Goal: Task Accomplishment & Management: Manage account settings

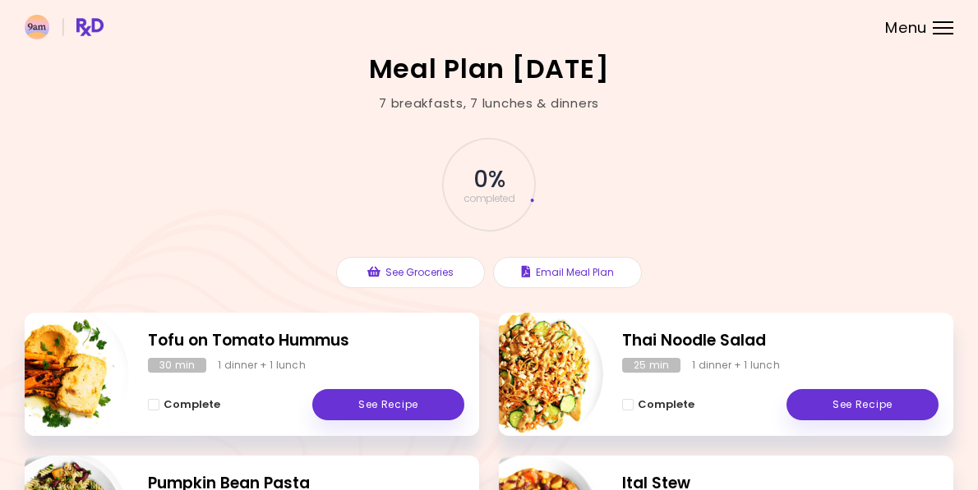
scroll to position [18, 0]
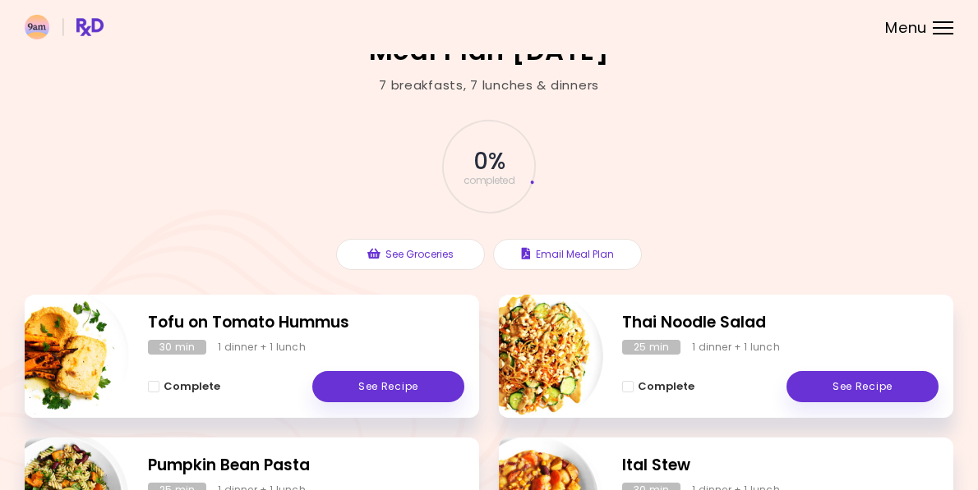
click at [933, 29] on div "Menu" at bounding box center [942, 27] width 21 height 13
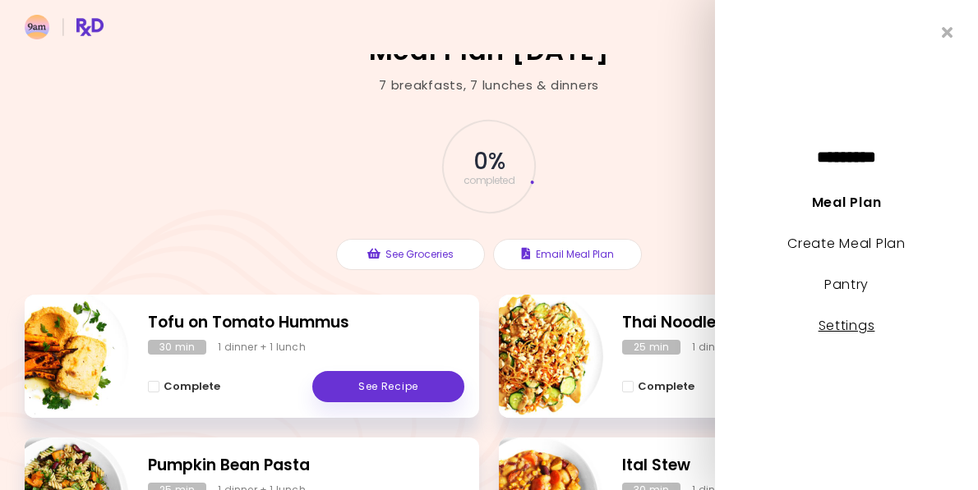
click at [861, 329] on link "Settings" at bounding box center [846, 325] width 57 height 19
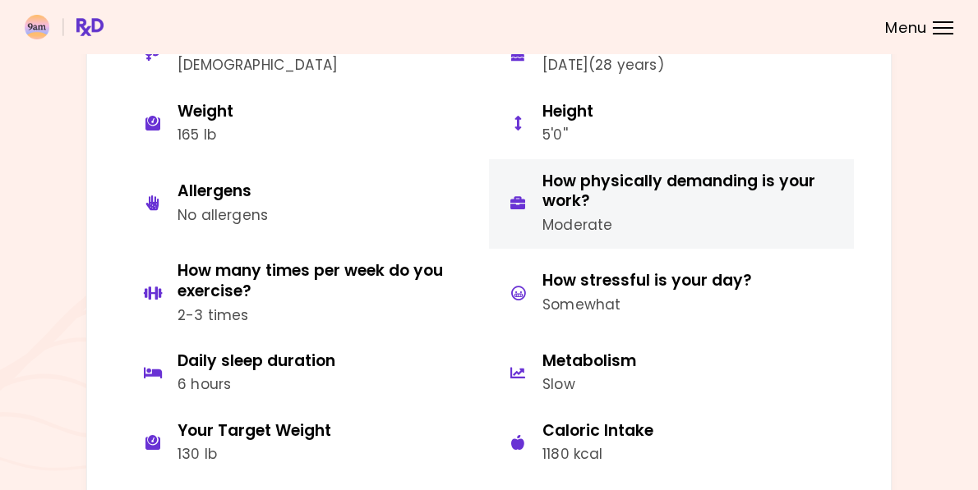
scroll to position [160, 0]
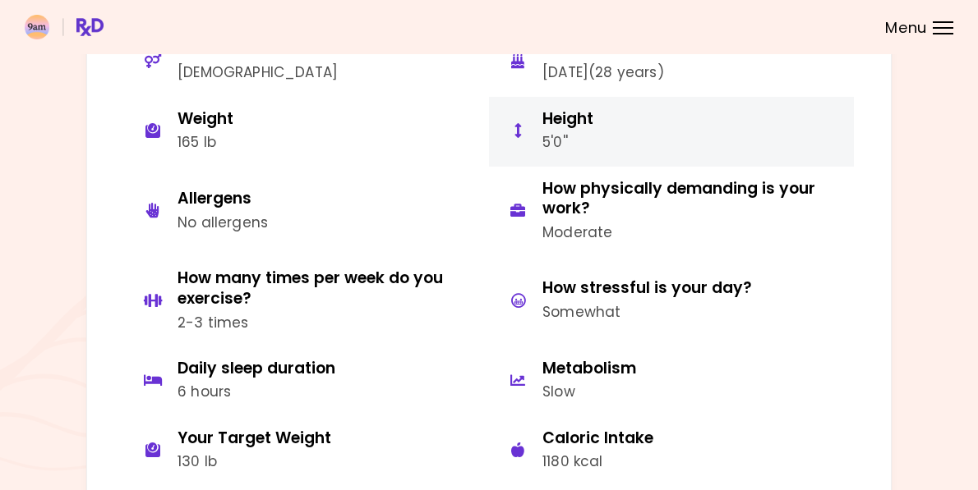
click at [610, 149] on button "Height 5'0''" at bounding box center [671, 132] width 365 height 70
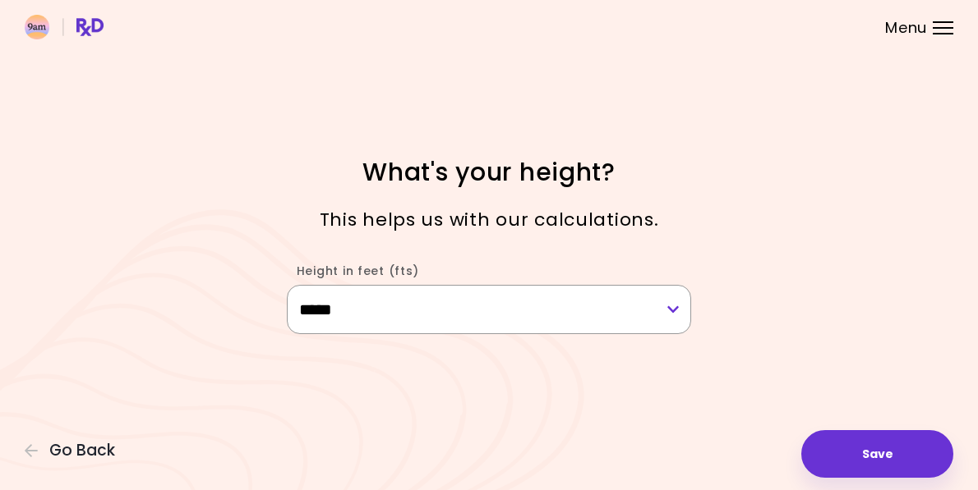
click at [504, 308] on select "**********" at bounding box center [489, 309] width 405 height 49
select select "****"
drag, startPoint x: 862, startPoint y: 442, endPoint x: 636, endPoint y: 408, distance: 228.4
click at [863, 442] on button "Save" at bounding box center [877, 454] width 152 height 48
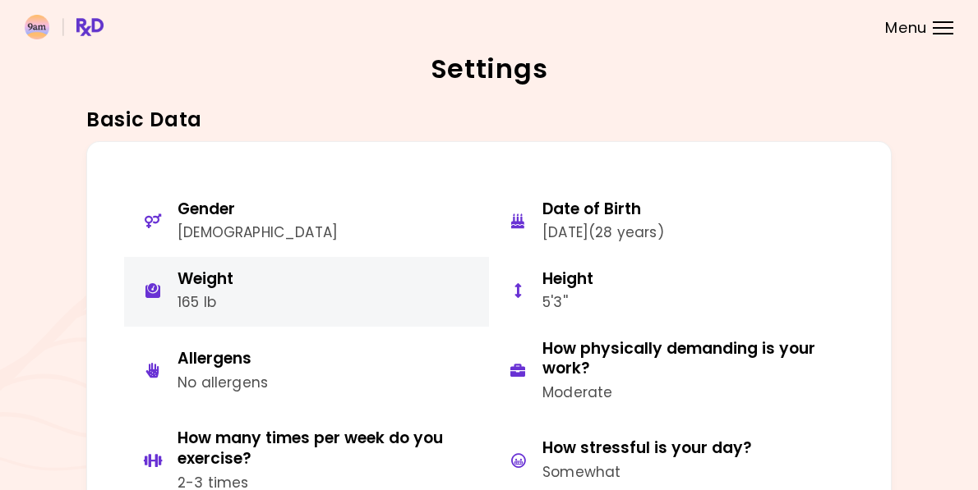
click at [247, 288] on button "Weight 165 lb" at bounding box center [306, 292] width 365 height 70
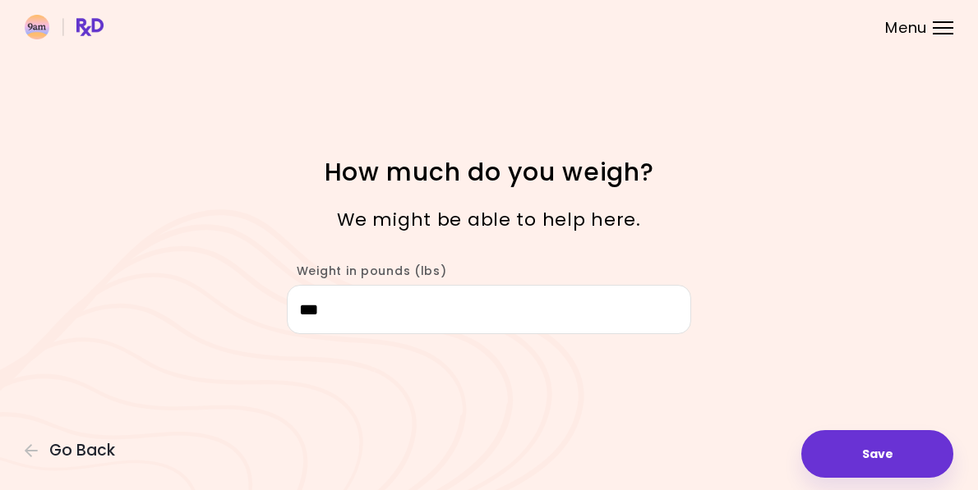
type input "***"
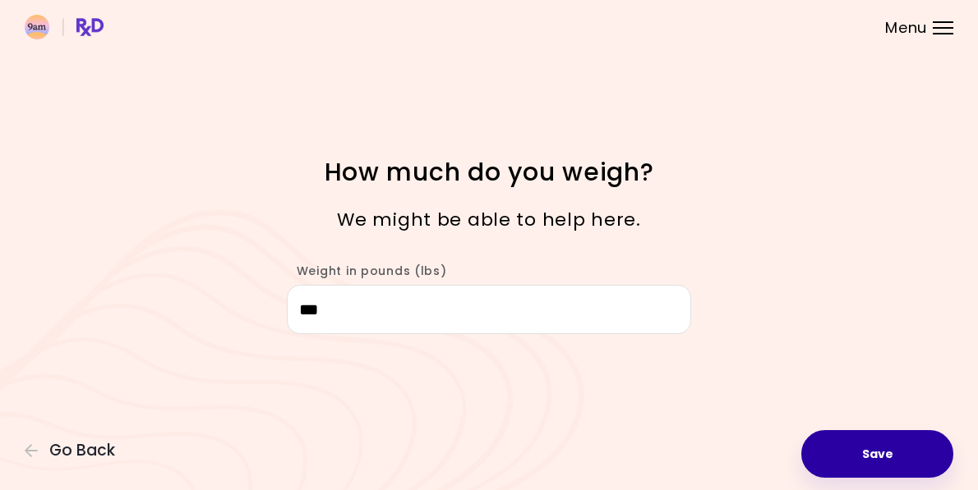
click at [900, 455] on button "Save" at bounding box center [877, 454] width 152 height 48
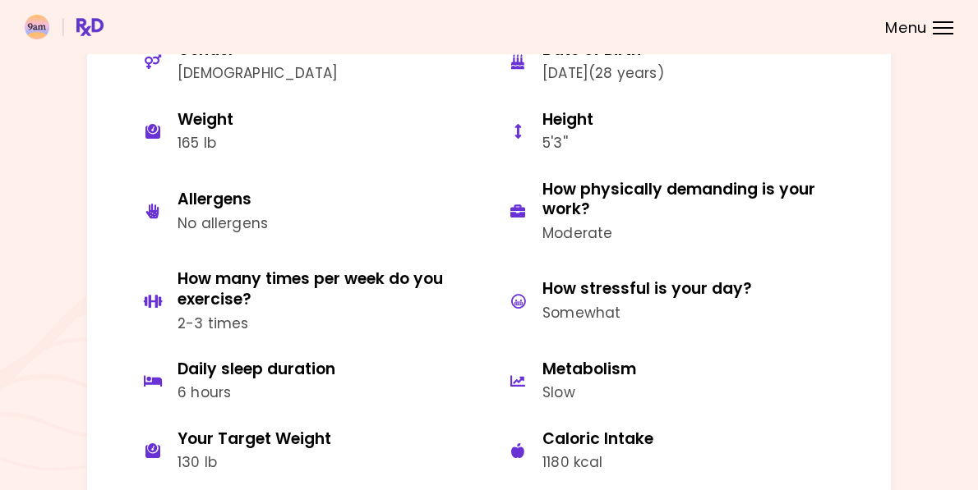
scroll to position [163, 0]
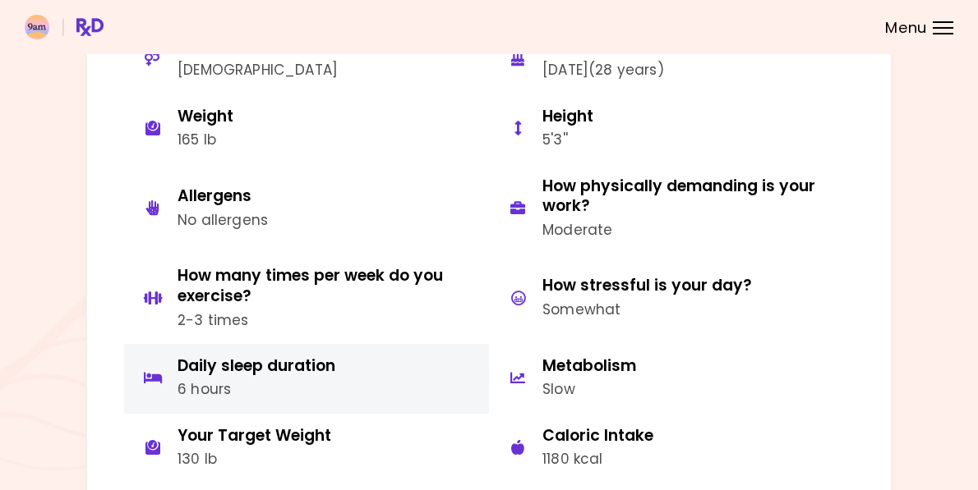
click at [263, 379] on div "6 hours" at bounding box center [256, 390] width 158 height 22
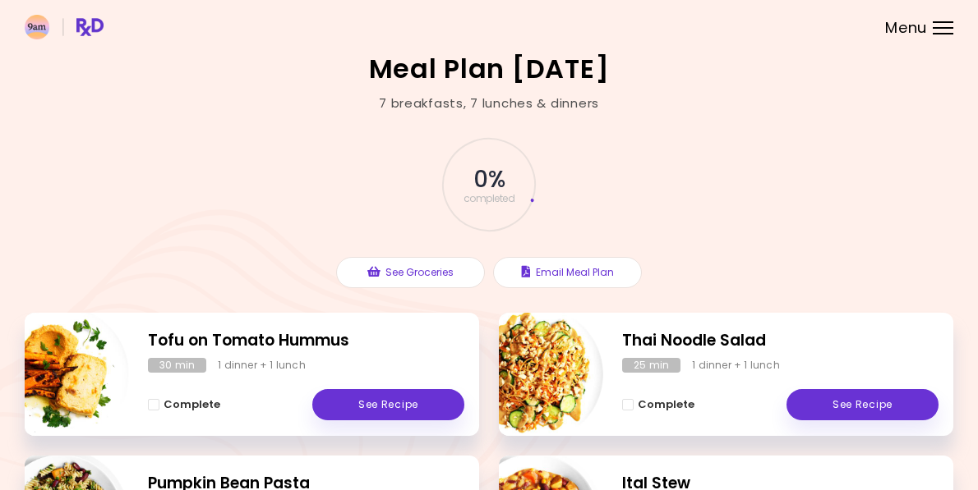
click at [947, 27] on div at bounding box center [942, 28] width 21 height 2
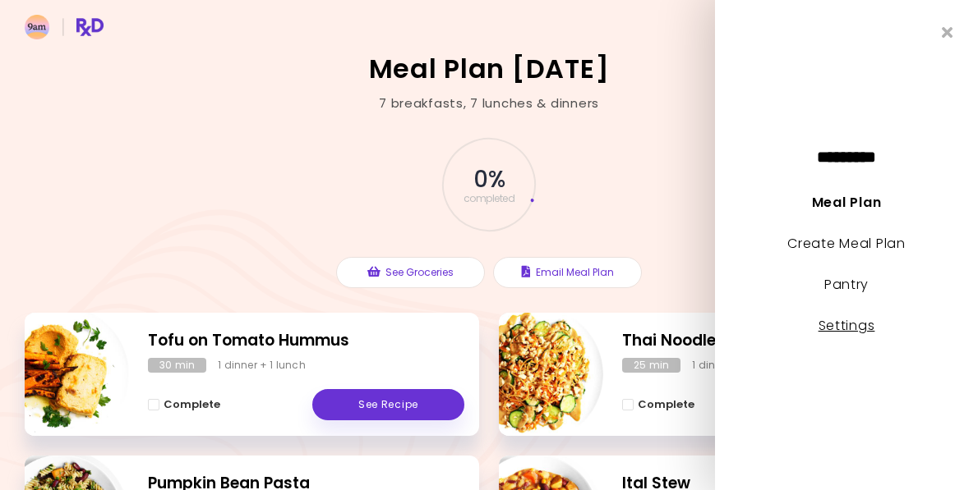
click at [855, 317] on link "Settings" at bounding box center [846, 325] width 57 height 19
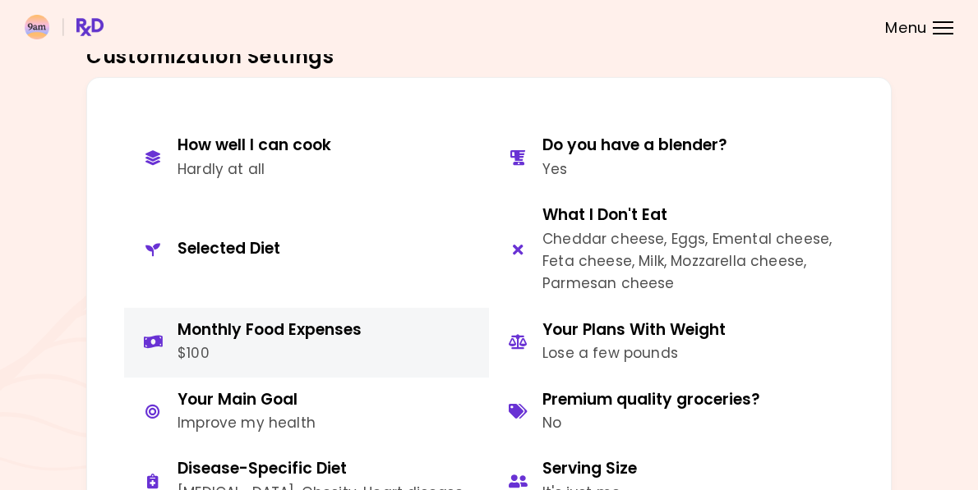
scroll to position [667, 0]
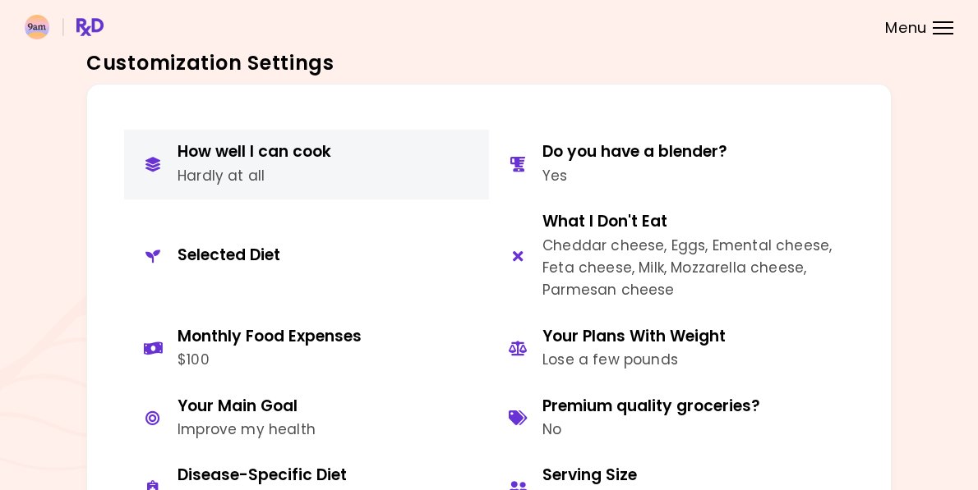
click at [246, 182] on div "Hardly at all" at bounding box center [254, 176] width 154 height 22
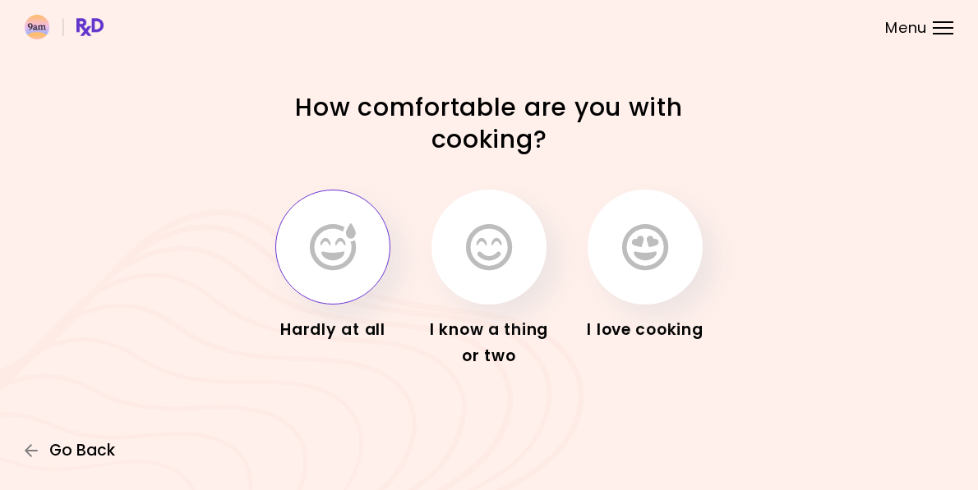
click at [76, 451] on span "Go Back" at bounding box center [82, 451] width 66 height 18
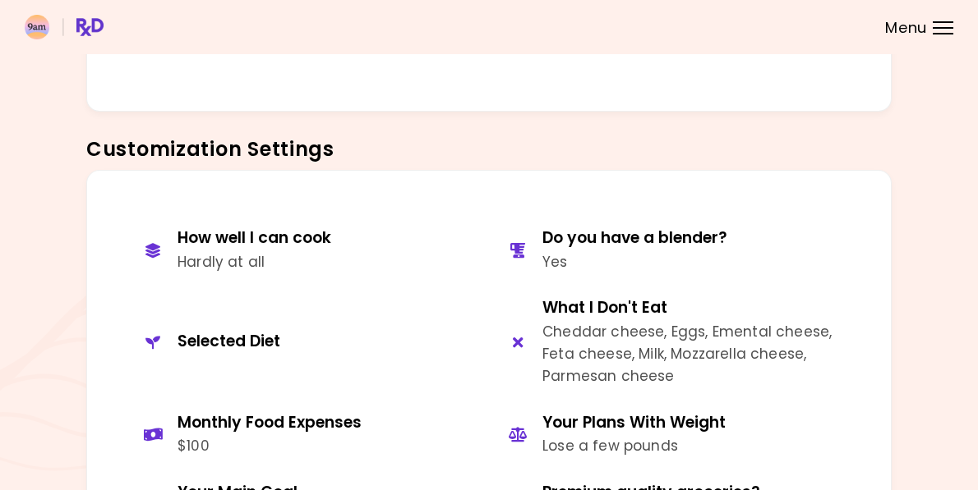
scroll to position [593, 0]
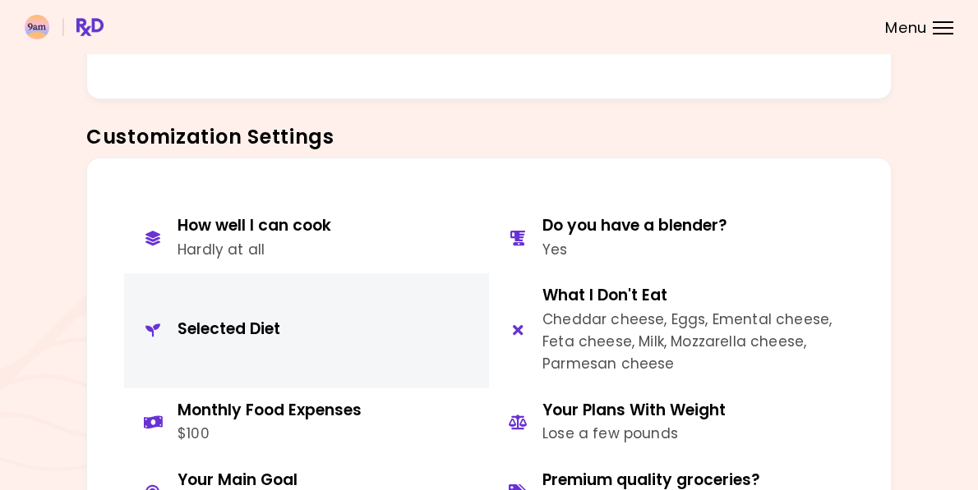
click at [217, 324] on div "Selected Diet" at bounding box center [228, 330] width 103 height 21
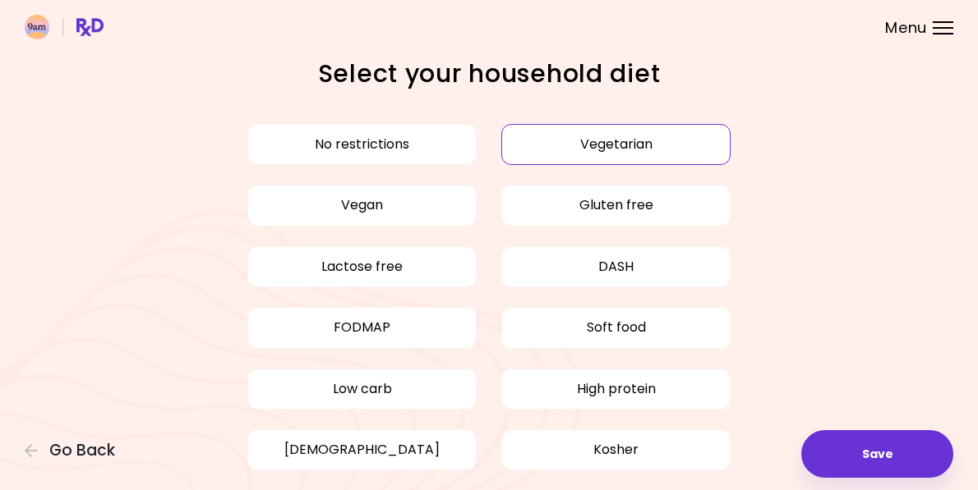
click at [582, 141] on button "Vegetarian" at bounding box center [615, 144] width 229 height 41
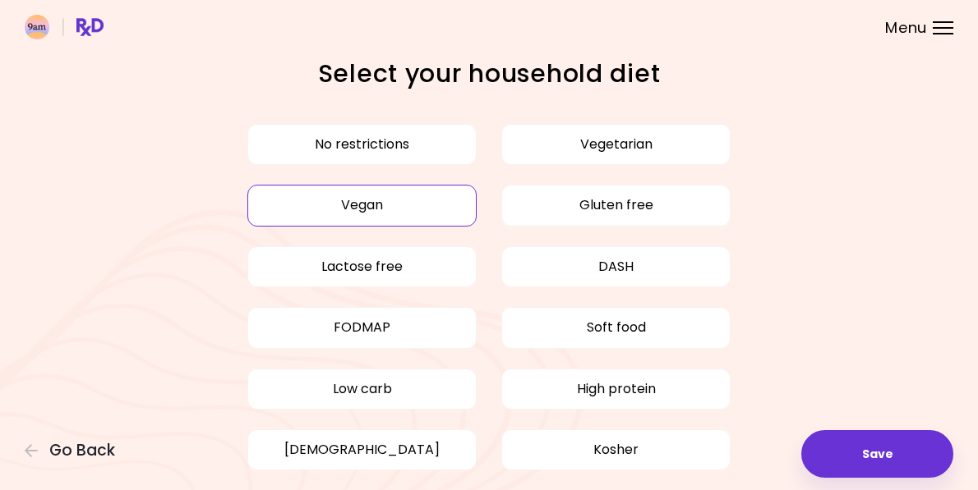
click at [439, 222] on button "Vegan" at bounding box center [361, 205] width 229 height 41
click at [593, 127] on button "Vegetarian" at bounding box center [615, 144] width 229 height 41
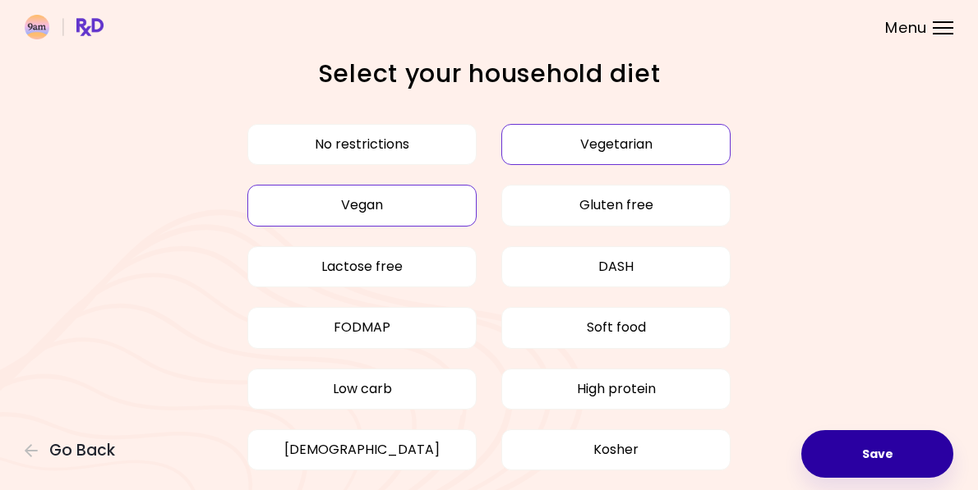
click at [863, 446] on button "Save" at bounding box center [877, 454] width 152 height 48
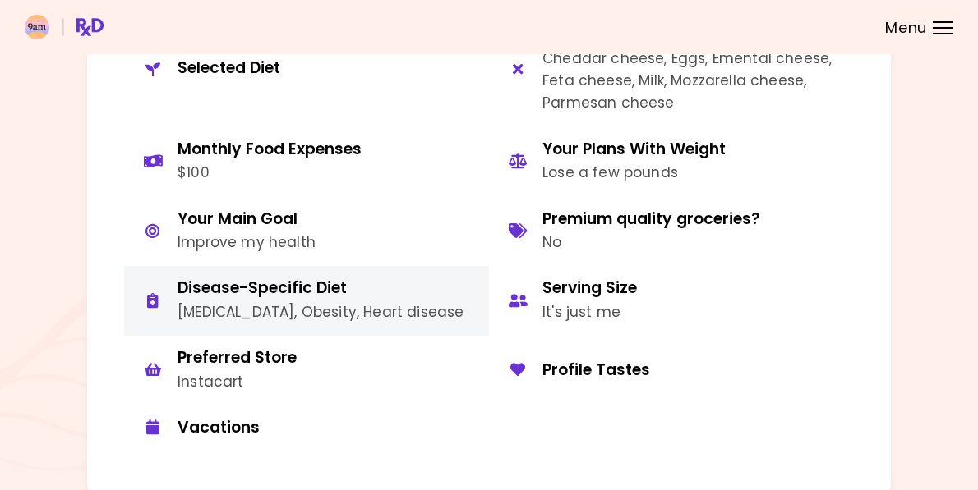
scroll to position [855, 0]
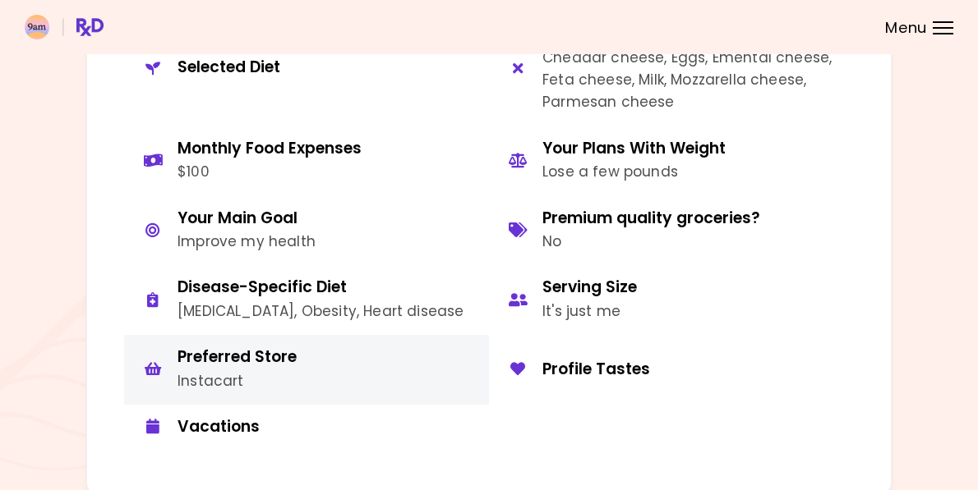
click at [274, 366] on div "Preferred Store" at bounding box center [236, 357] width 119 height 21
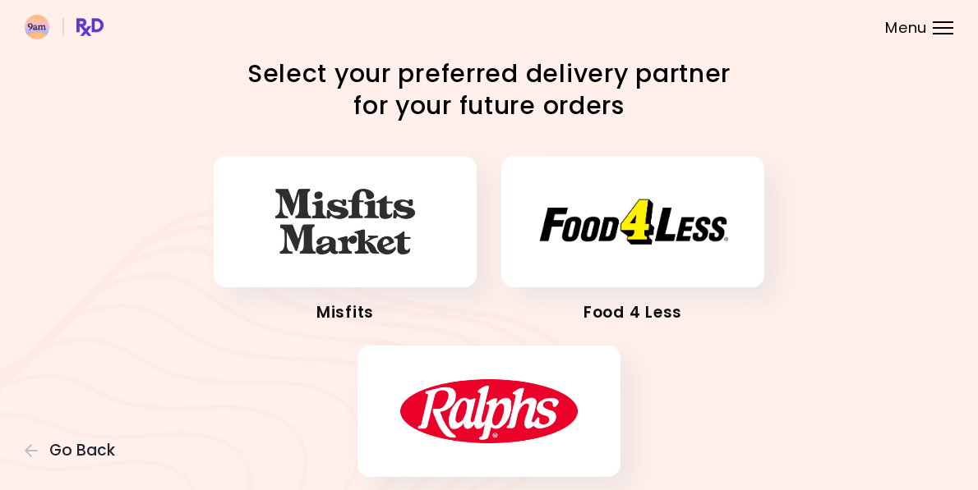
scroll to position [113, 0]
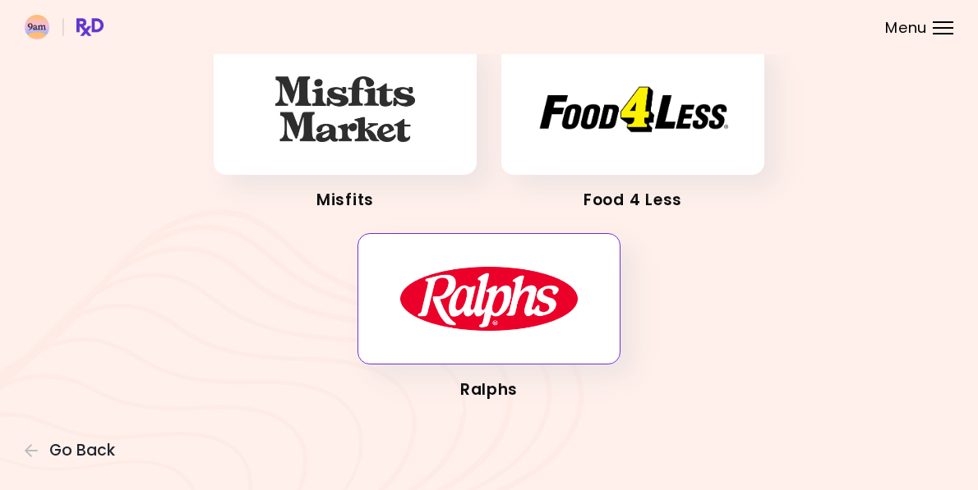
click at [453, 322] on img "button" at bounding box center [488, 299] width 179 height 66
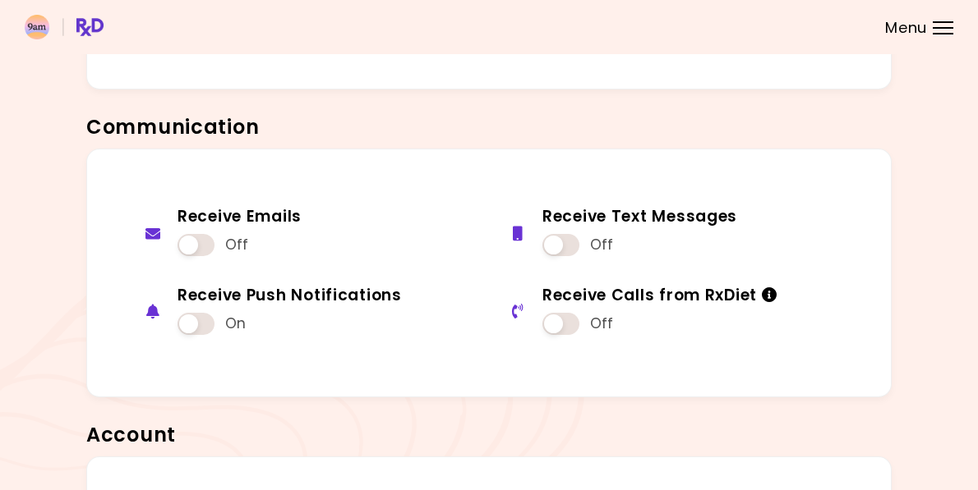
scroll to position [1279, 0]
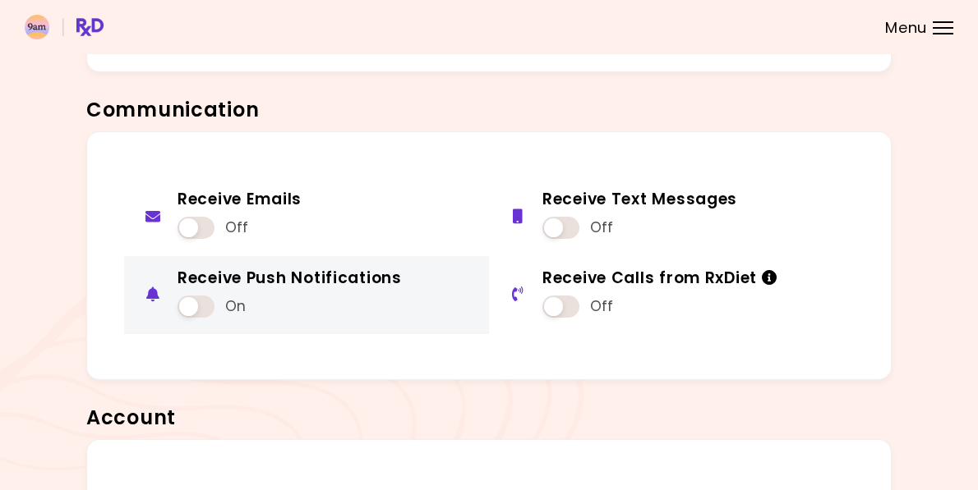
click at [196, 307] on span at bounding box center [195, 307] width 37 height 22
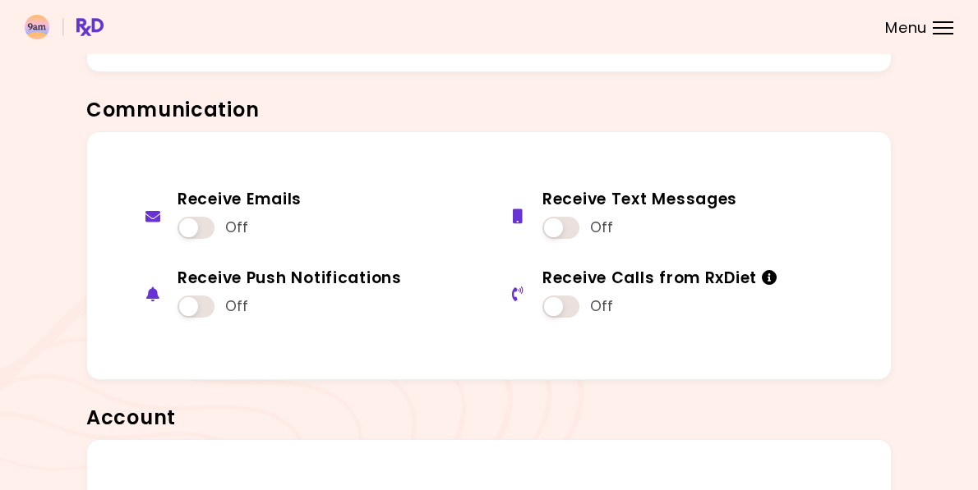
scroll to position [1458, 0]
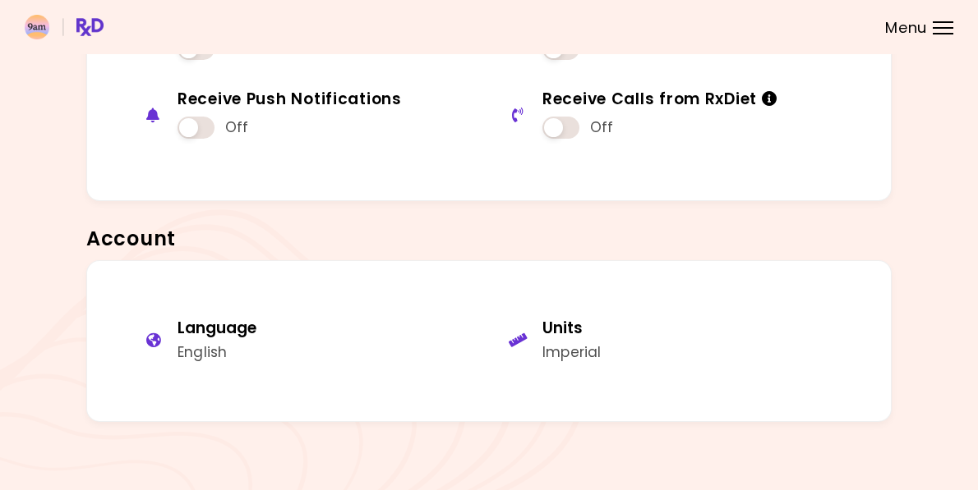
click at [935, 27] on div at bounding box center [942, 28] width 21 height 2
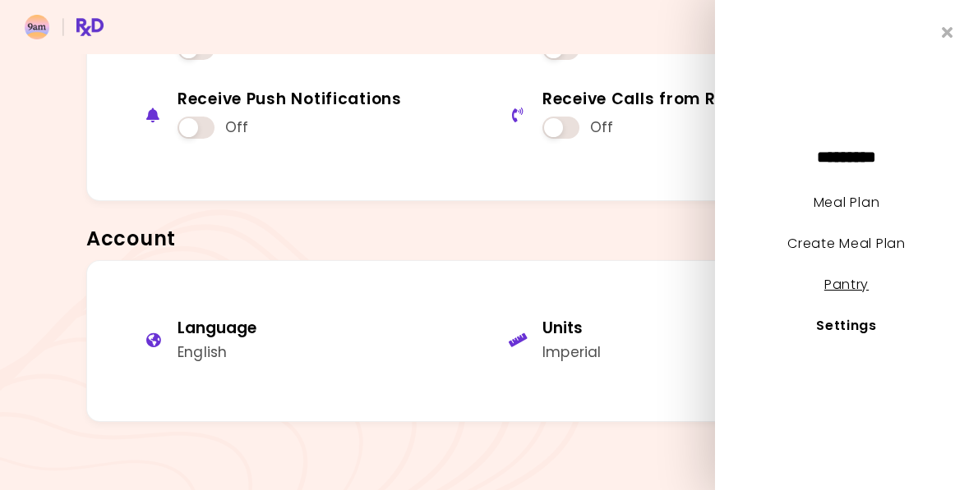
click at [853, 289] on link "Pantry" at bounding box center [846, 284] width 44 height 19
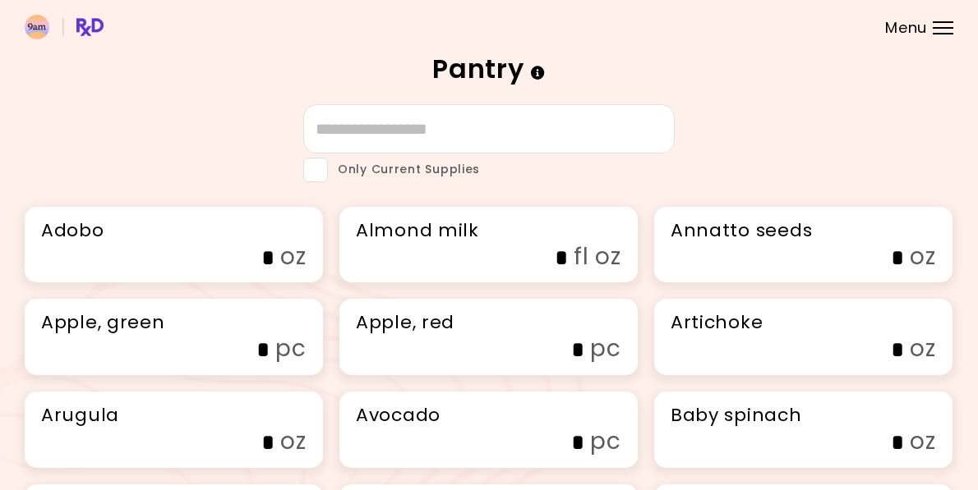
click at [940, 24] on div "Menu" at bounding box center [942, 27] width 21 height 13
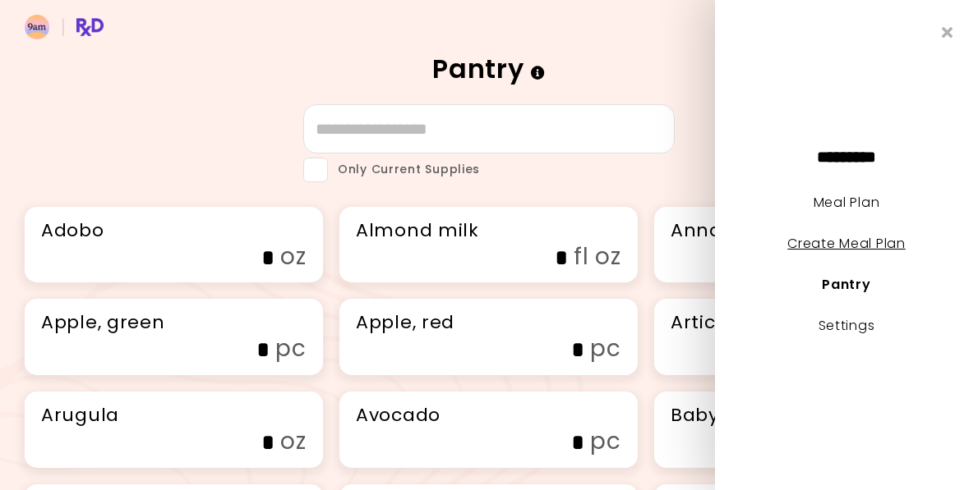
click at [856, 251] on link "Create Meal Plan" at bounding box center [846, 243] width 118 height 19
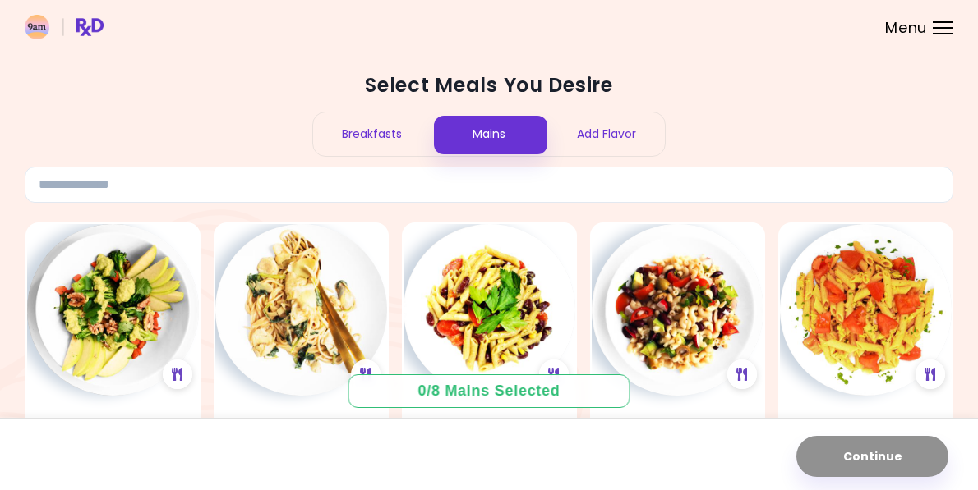
click at [363, 141] on div "Breakfasts" at bounding box center [371, 135] width 117 height 44
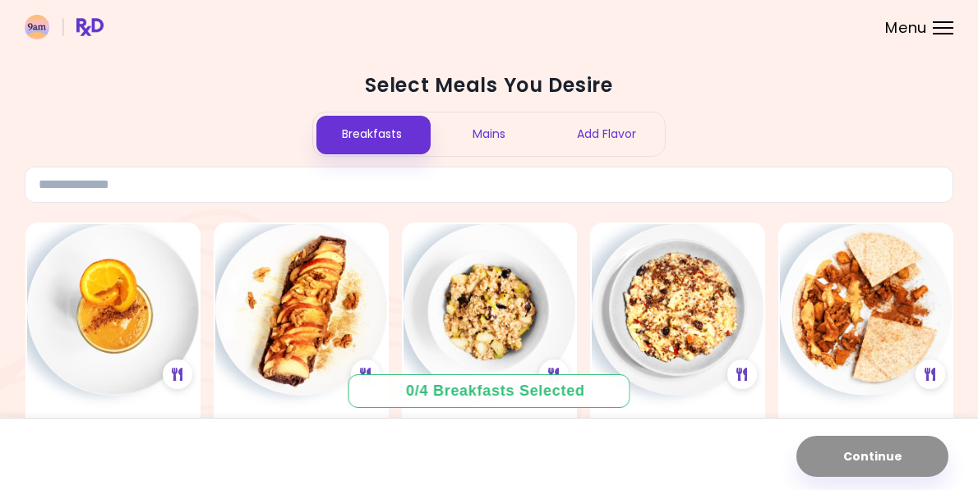
click at [960, 19] on header at bounding box center [489, 27] width 978 height 54
click at [946, 21] on div at bounding box center [942, 22] width 21 height 2
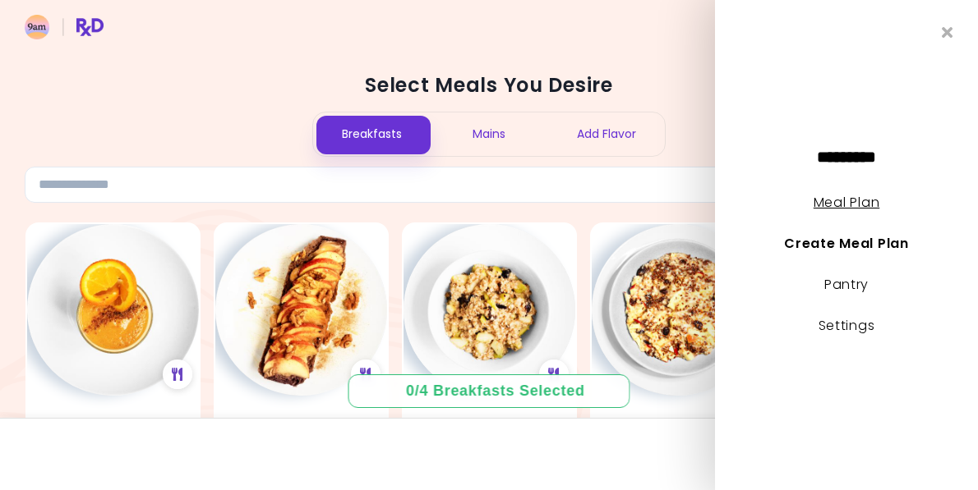
click at [854, 208] on link "Meal Plan" at bounding box center [846, 202] width 66 height 19
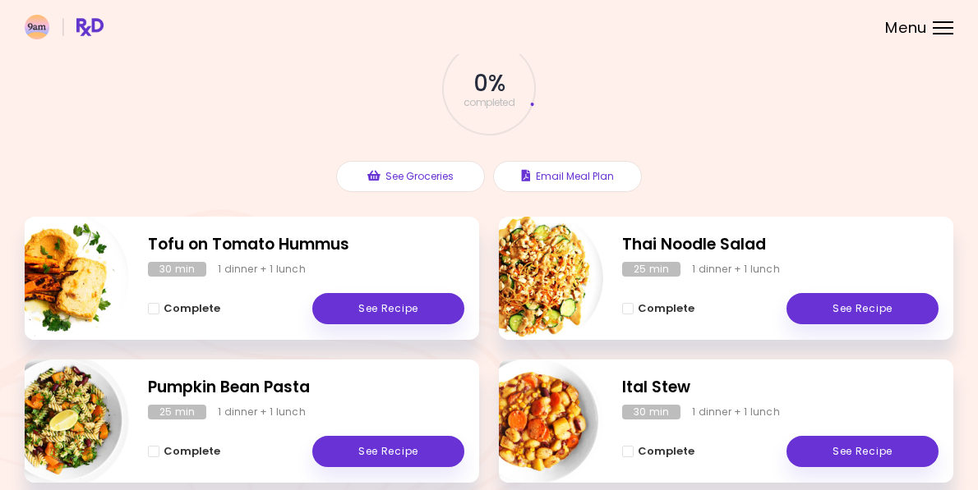
scroll to position [97, 0]
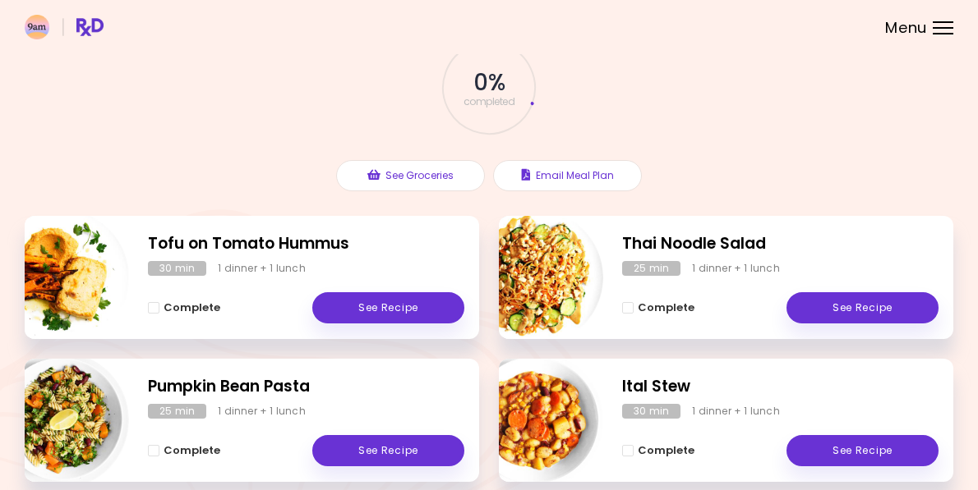
click at [681, 242] on h2 "Thai Noodle Salad" at bounding box center [780, 244] width 316 height 24
click at [817, 307] on link "See Recipe" at bounding box center [862, 307] width 152 height 31
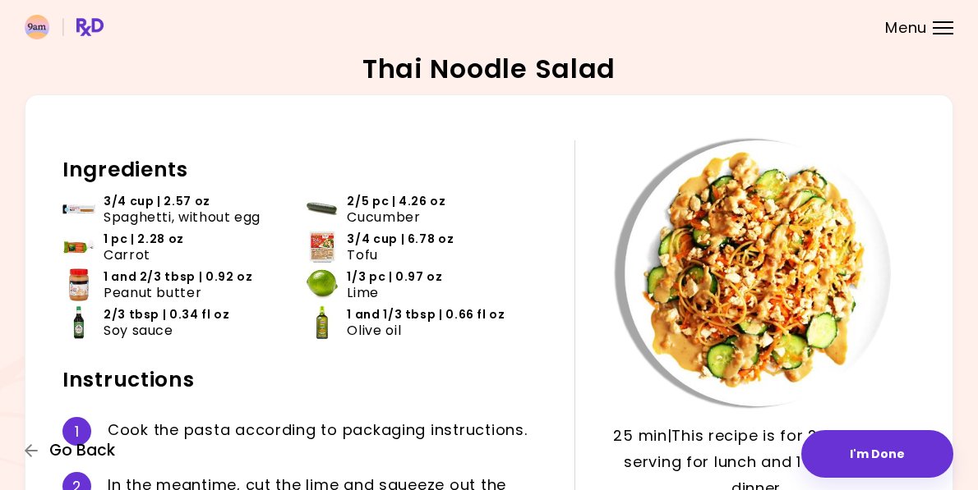
click at [95, 449] on span "Go Back" at bounding box center [82, 451] width 66 height 18
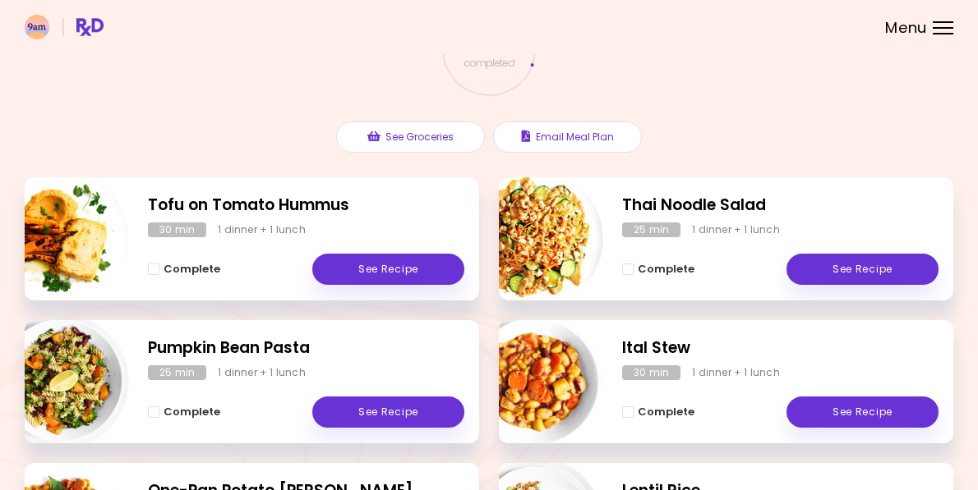
scroll to position [200, 0]
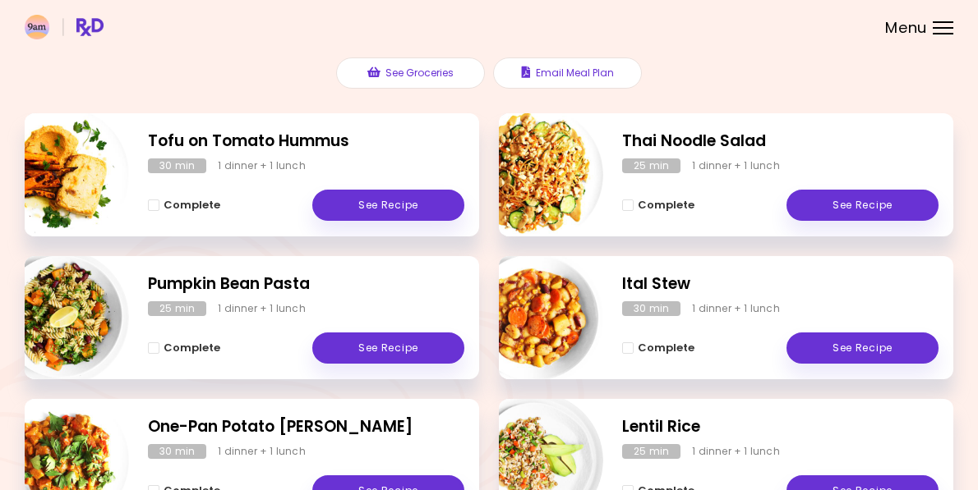
click at [690, 141] on h2 "Thai Noodle Salad" at bounding box center [780, 142] width 316 height 24
click at [823, 347] on link "See Recipe" at bounding box center [862, 348] width 152 height 31
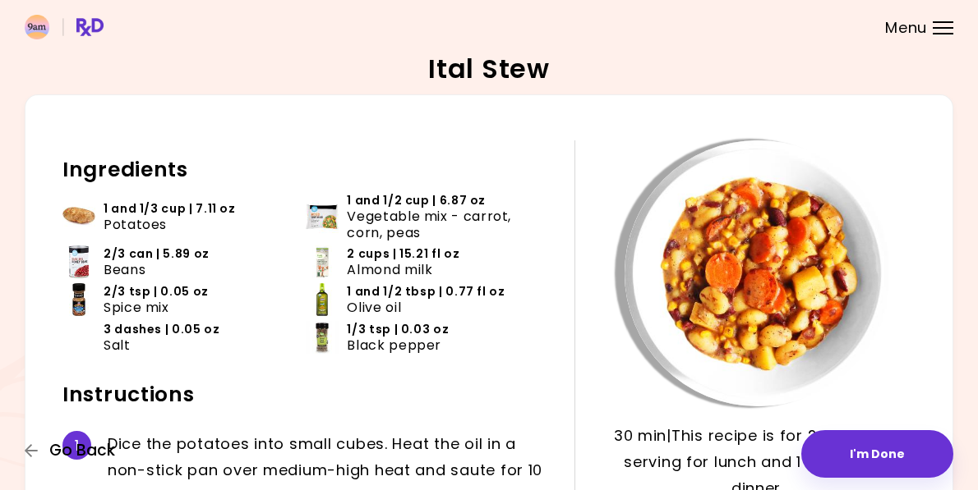
click at [90, 451] on span "Go Back" at bounding box center [82, 451] width 66 height 18
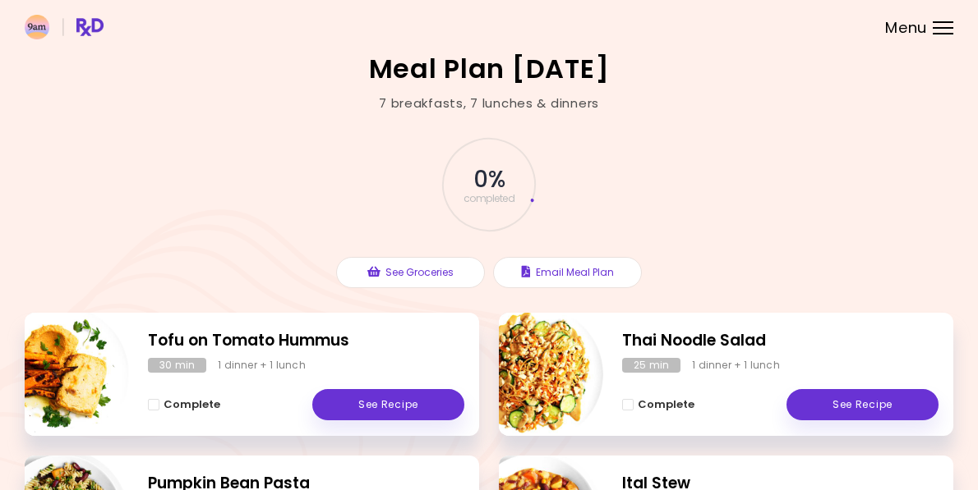
click at [925, 27] on span "Menu" at bounding box center [906, 28] width 42 height 15
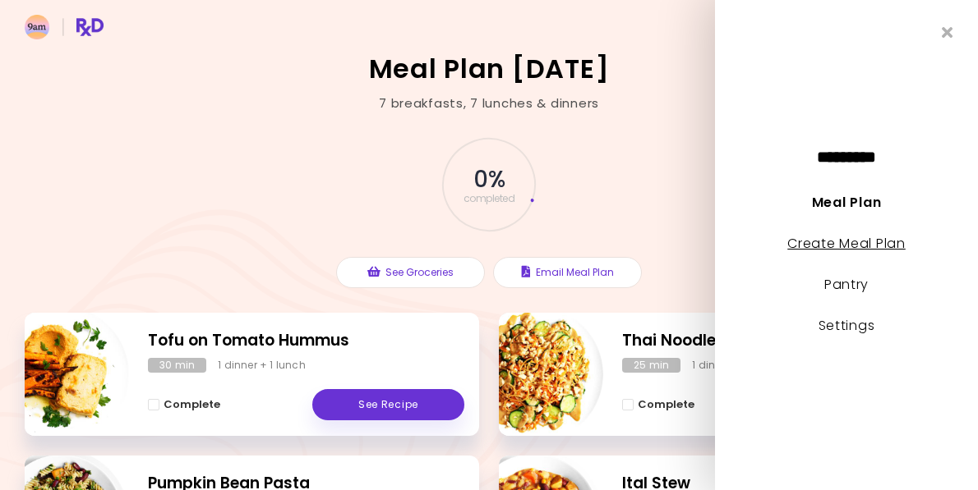
click at [856, 249] on link "Create Meal Plan" at bounding box center [846, 243] width 118 height 19
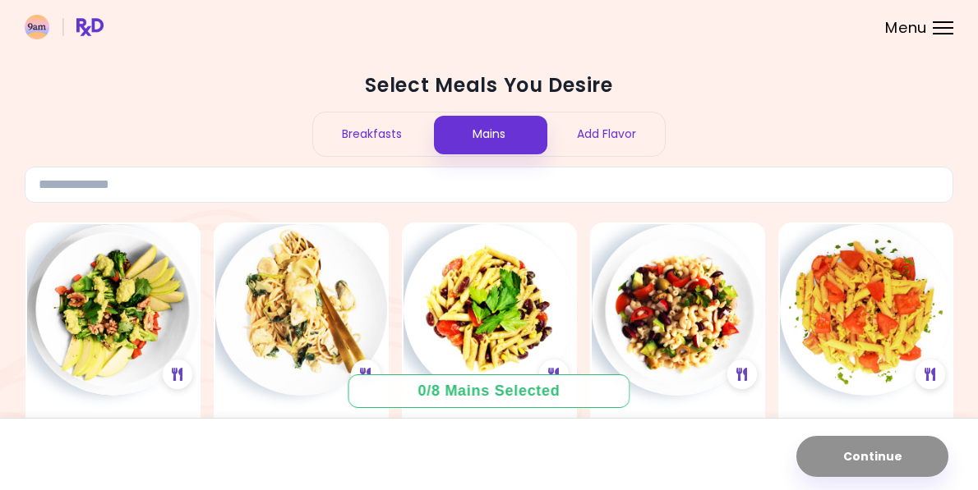
click at [392, 138] on div "Breakfasts" at bounding box center [371, 135] width 117 height 44
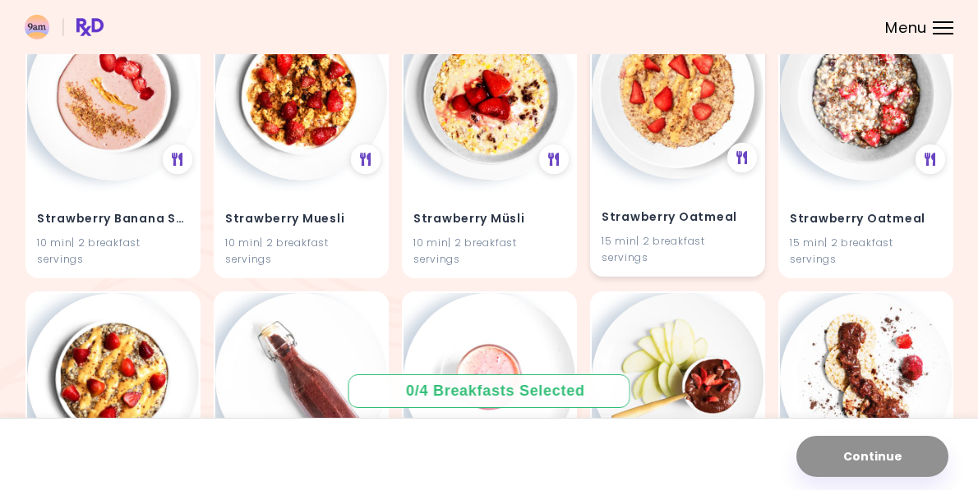
scroll to position [2727, 0]
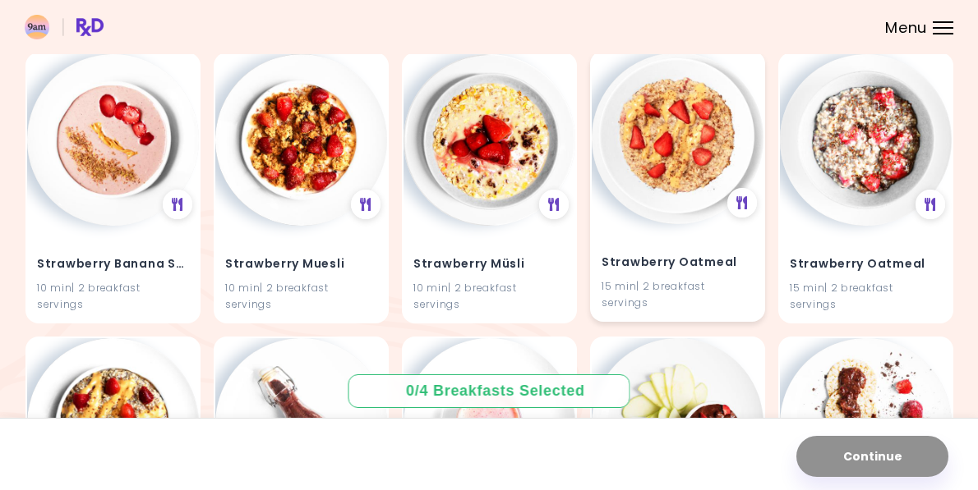
click at [665, 211] on img at bounding box center [677, 139] width 172 height 172
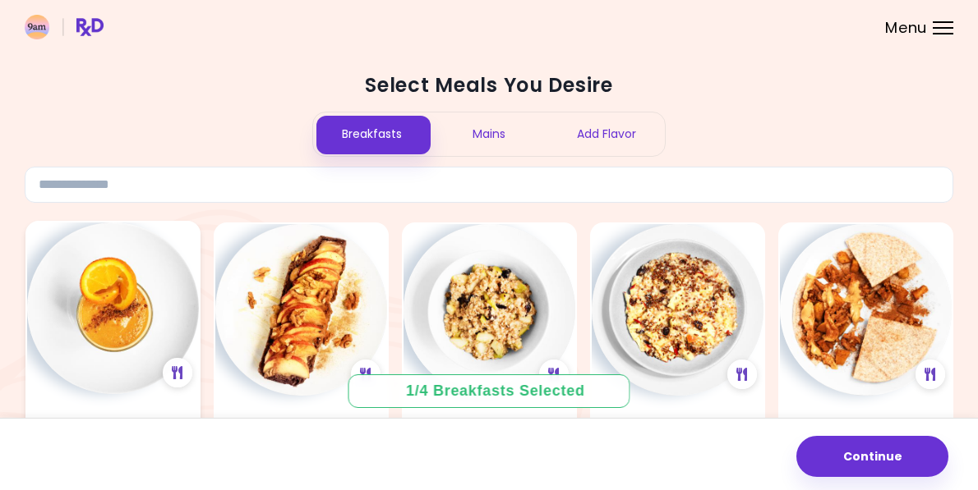
scroll to position [143, 0]
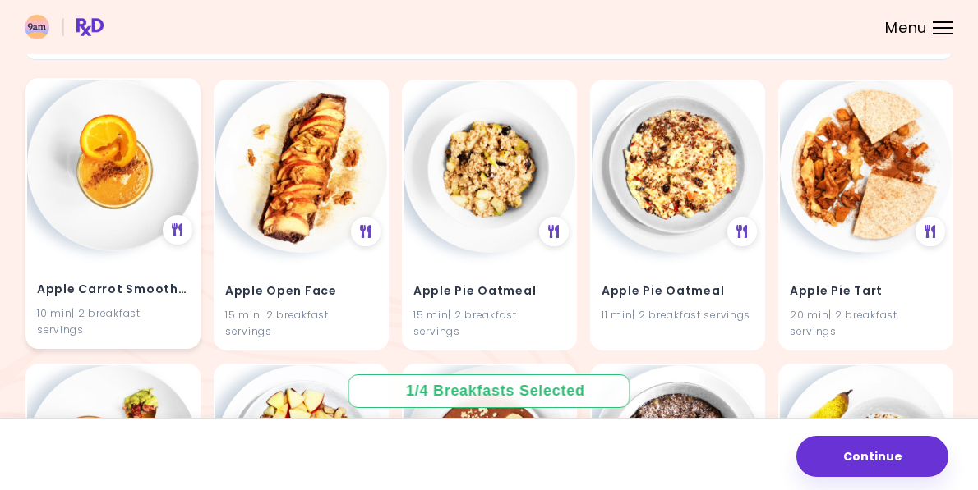
click at [108, 191] on img at bounding box center [113, 166] width 172 height 172
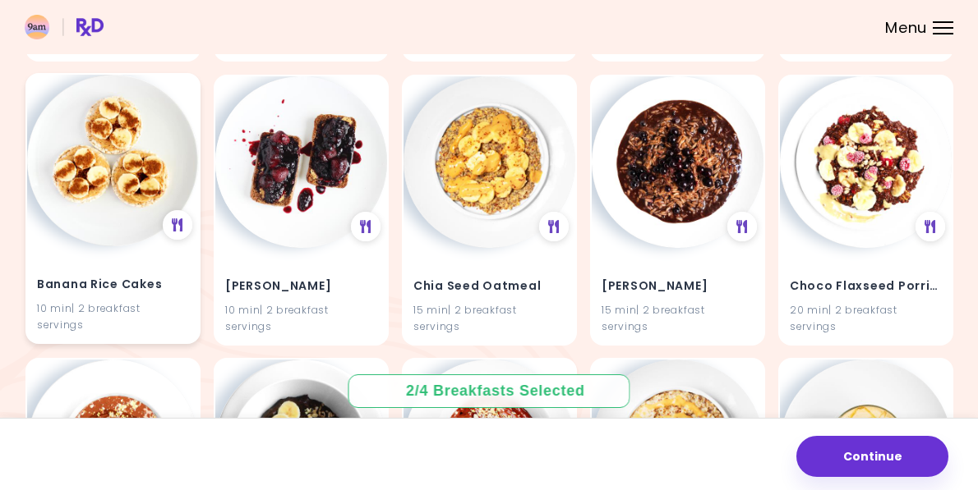
scroll to position [732, 0]
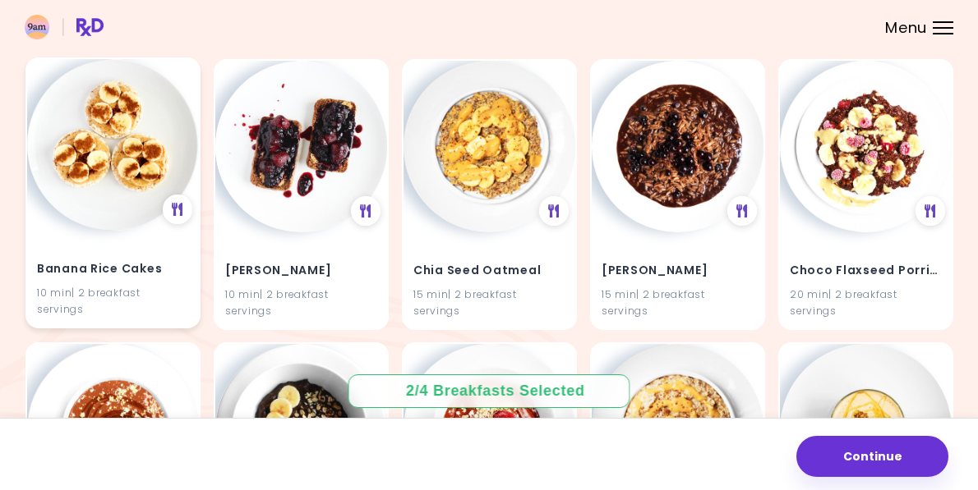
click at [83, 204] on img at bounding box center [113, 145] width 172 height 172
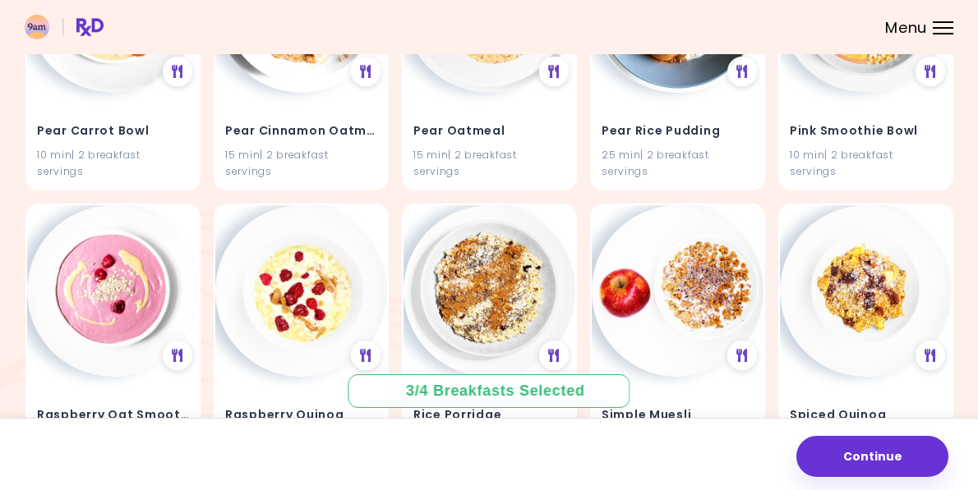
scroll to position [2389, 0]
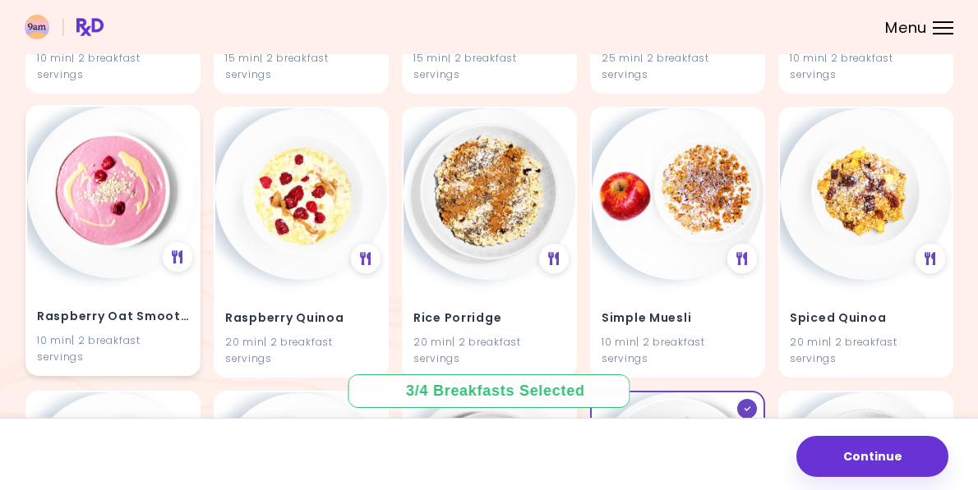
click at [120, 225] on img at bounding box center [113, 193] width 172 height 172
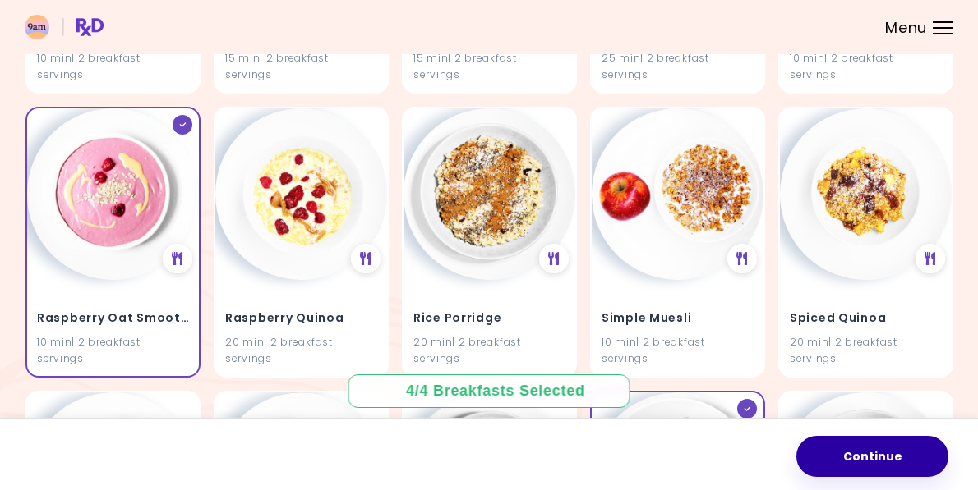
click at [872, 462] on button "Continue" at bounding box center [872, 456] width 152 height 41
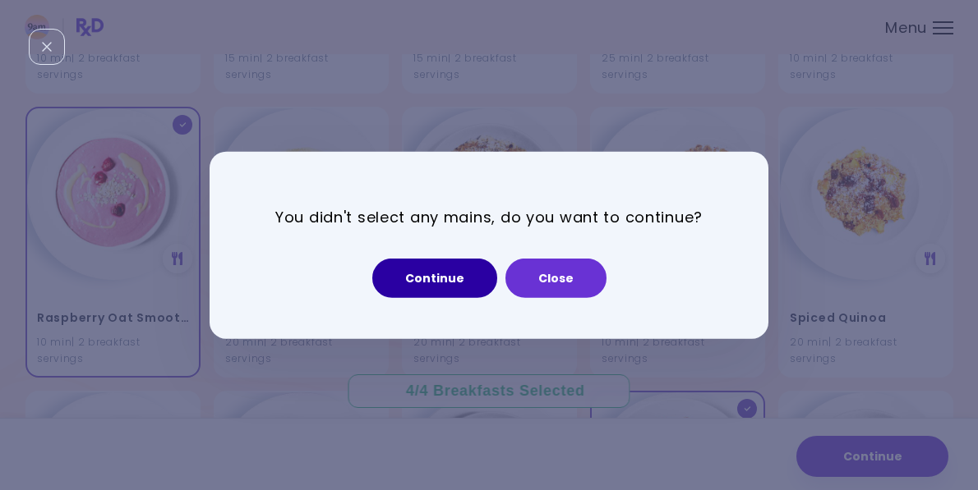
click at [457, 286] on button "Continue" at bounding box center [434, 278] width 125 height 39
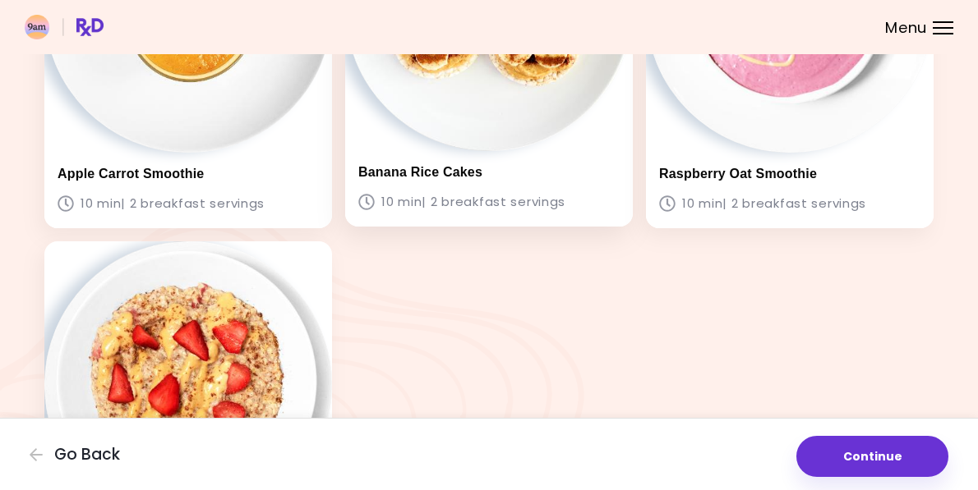
scroll to position [525, 0]
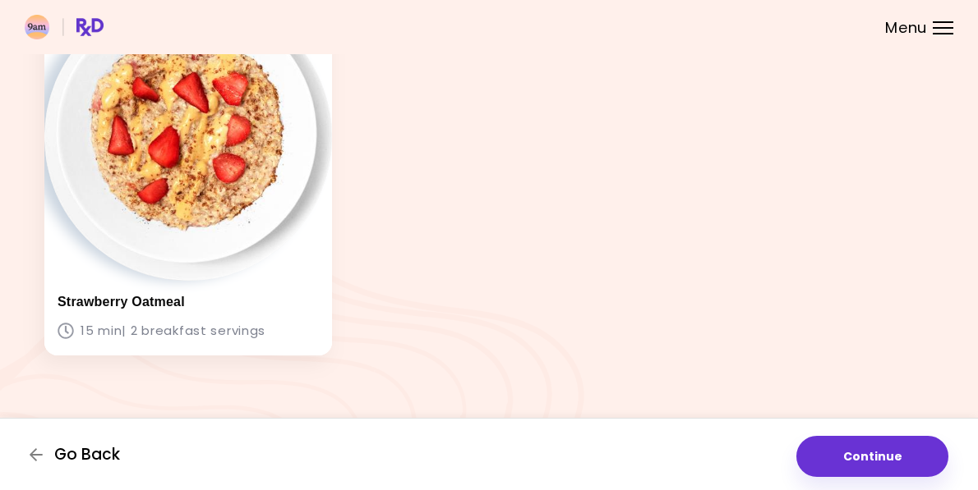
click at [87, 459] on span "Go Back" at bounding box center [87, 455] width 66 height 18
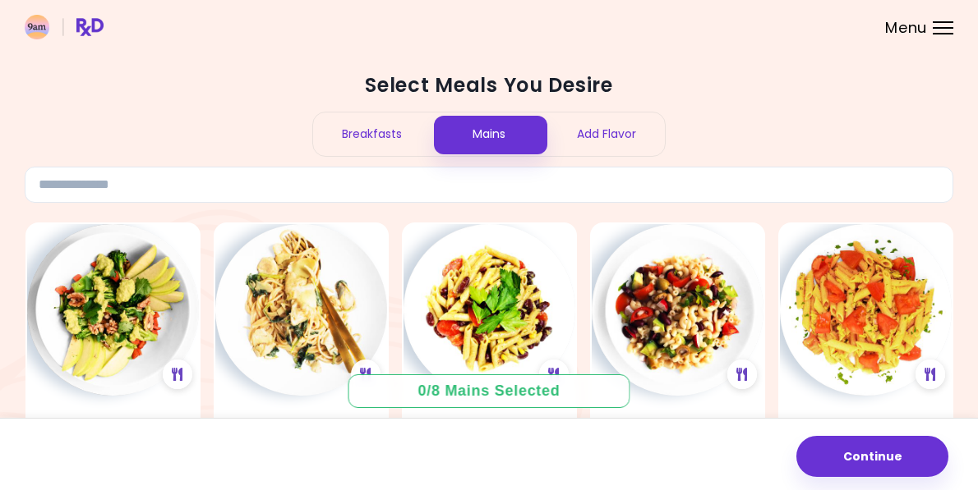
click at [476, 139] on div "Mains" at bounding box center [488, 135] width 117 height 44
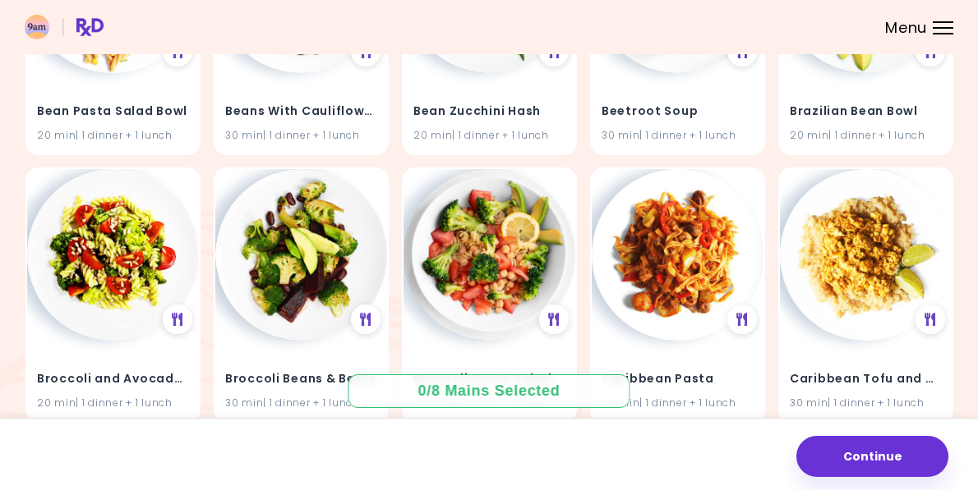
scroll to position [1227, 0]
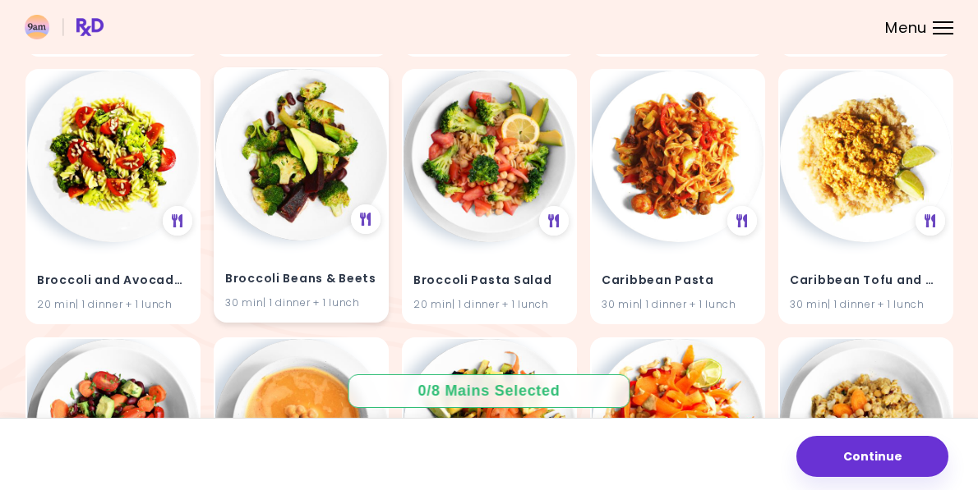
click at [308, 277] on h4 "Broccoli Beans & Beets" at bounding box center [301, 279] width 152 height 26
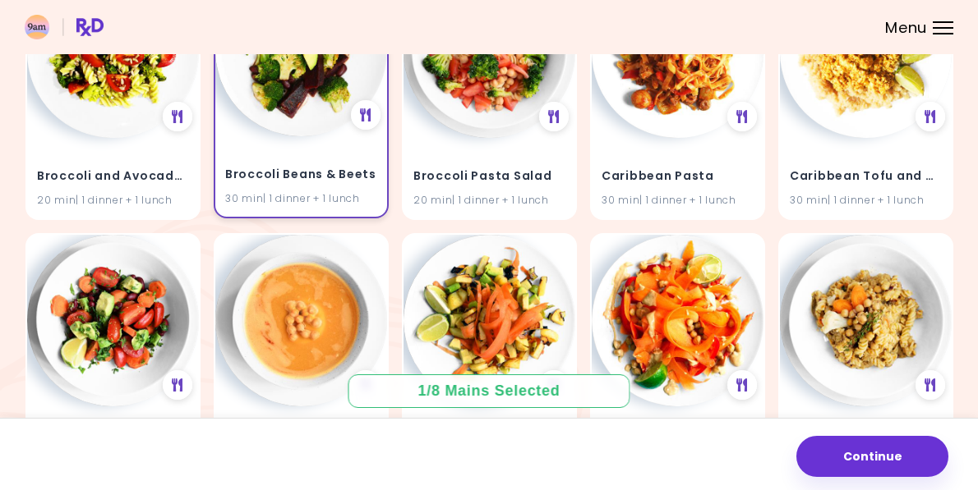
scroll to position [1449, 0]
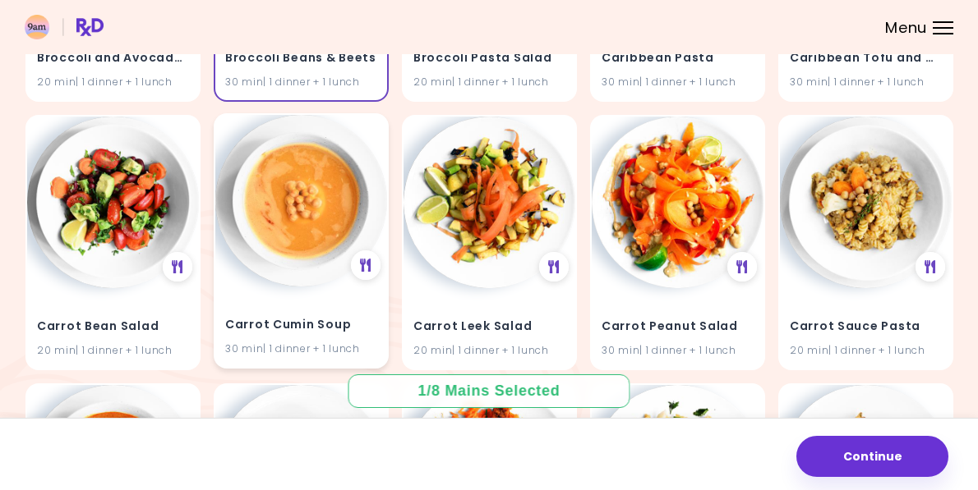
click at [298, 340] on div "Carrot Cumin Soup 30 min | 1 dinner + 1 lunch" at bounding box center [301, 327] width 172 height 81
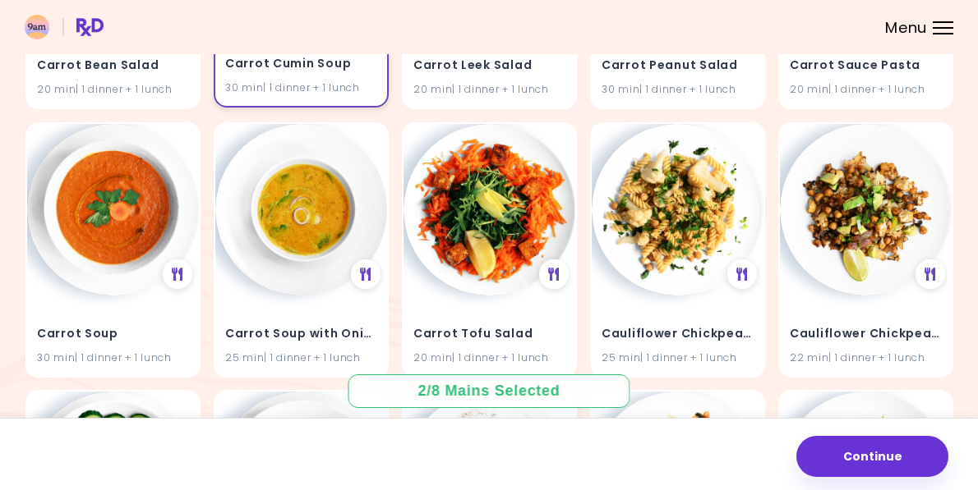
scroll to position [1694, 0]
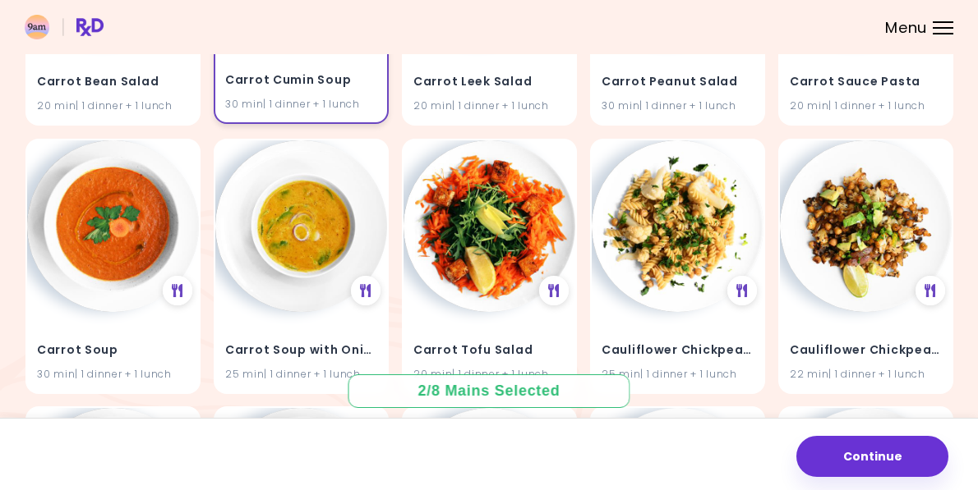
click at [279, 110] on div "30 min | 1 dinner + 1 lunch" at bounding box center [301, 105] width 152 height 16
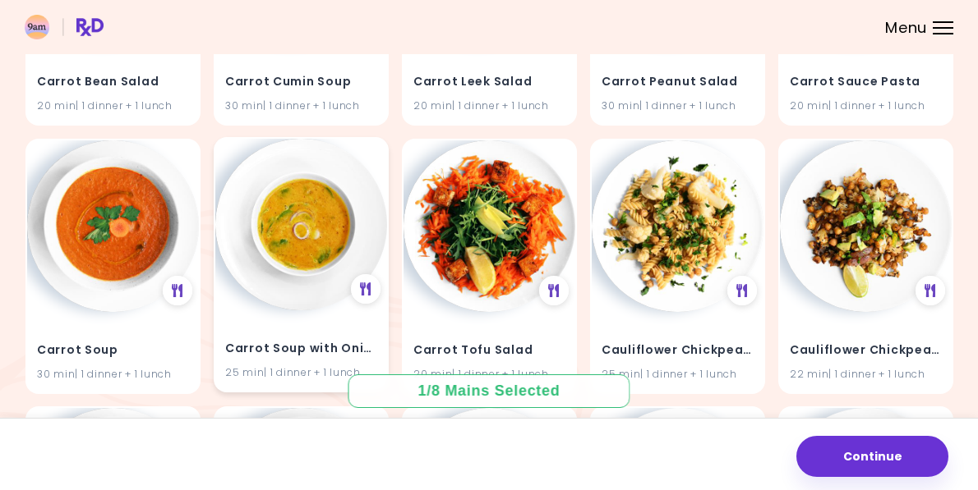
click at [302, 322] on div "Carrot Soup with Onions 25 min | 1 dinner + 1 lunch" at bounding box center [301, 351] width 172 height 81
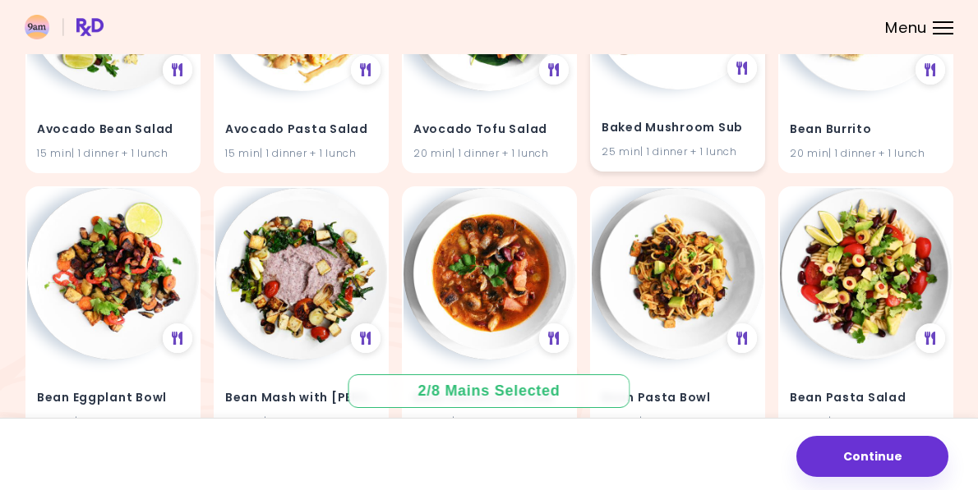
scroll to position [0, 0]
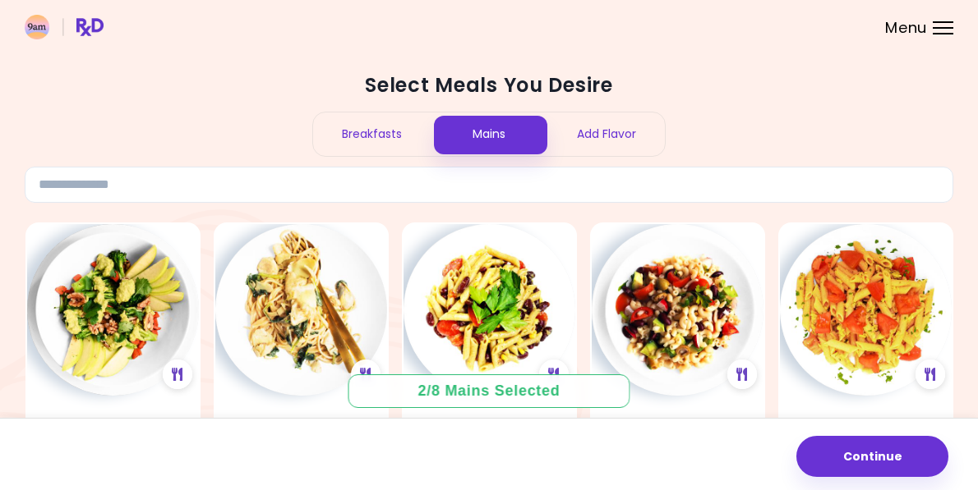
click at [592, 131] on div "Add Flavor" at bounding box center [605, 135] width 117 height 44
